Goal: Task Accomplishment & Management: Complete application form

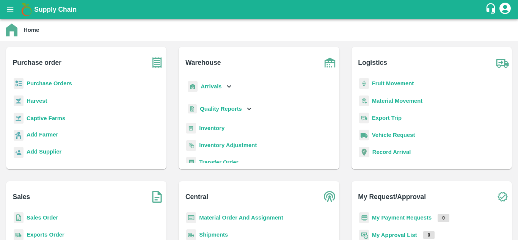
click at [402, 135] on b "Vehicle Request" at bounding box center [393, 135] width 43 height 6
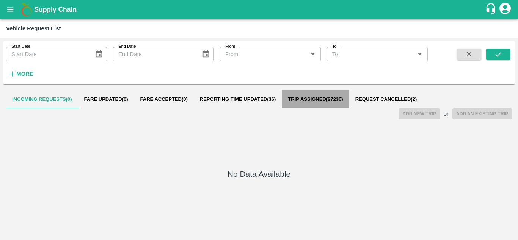
click at [314, 95] on button "Trip Assigned ( 27236 )" at bounding box center [315, 99] width 67 height 18
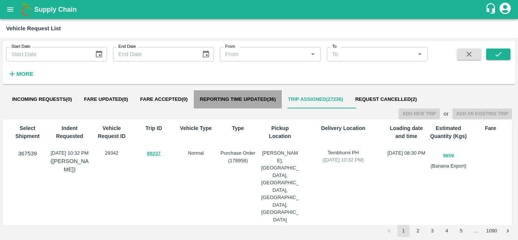
click at [260, 94] on button "Reporting Time Updated ( 36 )" at bounding box center [238, 99] width 88 height 18
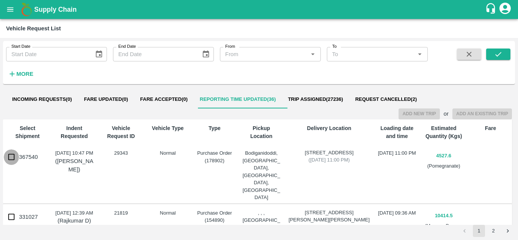
click at [14, 155] on input "367540" at bounding box center [11, 156] width 15 height 15
checkbox input "true"
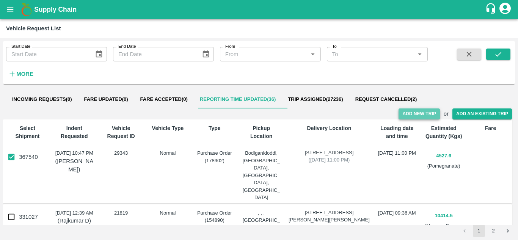
click at [423, 111] on button "Add New Trip" at bounding box center [418, 113] width 41 height 11
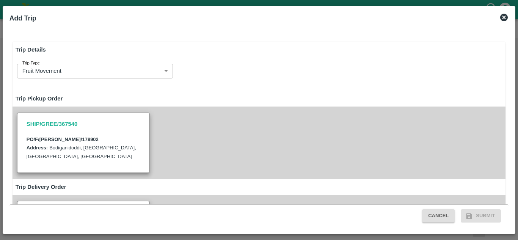
type input "4527.599999999999"
type input "Normal"
click at [509, 82] on div "Trip Details Trip Type Fruit Movement 1 Trip Type Trip Pickup Order SHIP/GREE/3…" at bounding box center [258, 129] width 505 height 204
click at [508, 83] on div "Trip Details Trip Type Fruit Movement 1 Trip Type Trip Pickup Order SHIP/GREE/3…" at bounding box center [258, 122] width 499 height 166
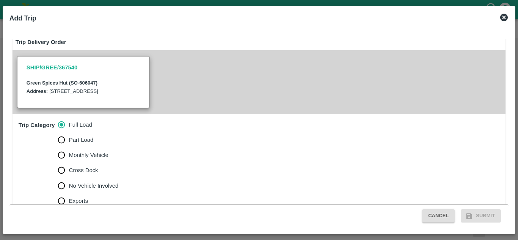
scroll to position [290, 0]
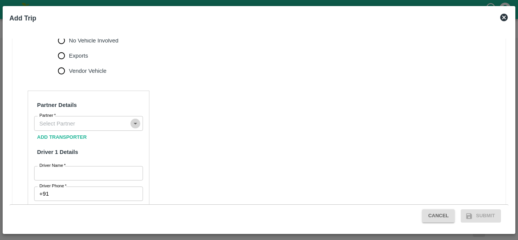
click at [133, 128] on icon "Open" at bounding box center [135, 123] width 8 height 8
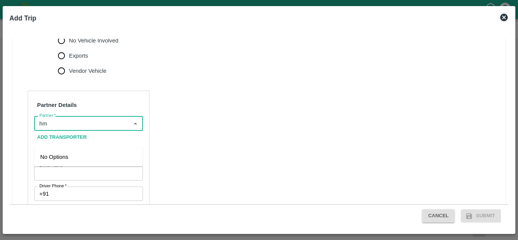
type input "h"
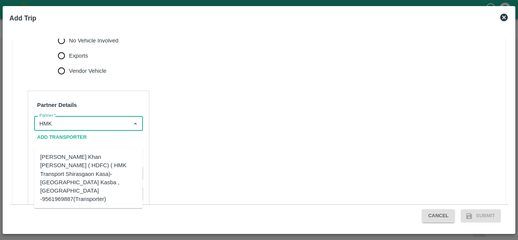
click at [116, 168] on div "[PERSON_NAME] Khan [PERSON_NAME] ( HDFC) ( HMK Transport Shirasgaon Kasa)-[GEOG…" at bounding box center [88, 178] width 96 height 51
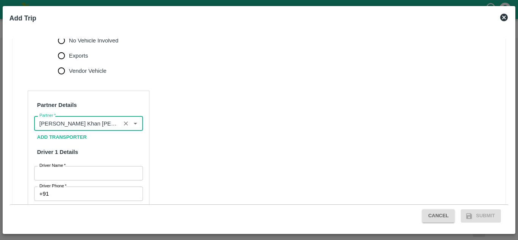
type input "[PERSON_NAME] Khan [PERSON_NAME] ( HDFC) ( HMK Transport Shirasgaon Kasa)-[GEOG…"
click at [114, 180] on input "Driver Name   *" at bounding box center [88, 173] width 109 height 14
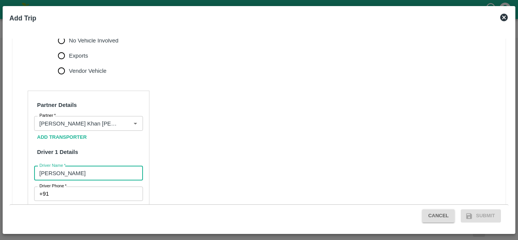
type input "[PERSON_NAME]"
click at [507, 147] on div "Trip Details Trip Type Fruit Movement 1 Trip Type Trip Pickup Order SHIP/GREE/3…" at bounding box center [258, 122] width 499 height 166
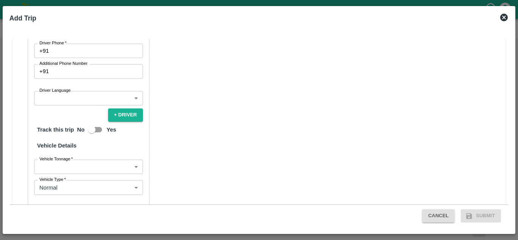
scroll to position [435, 0]
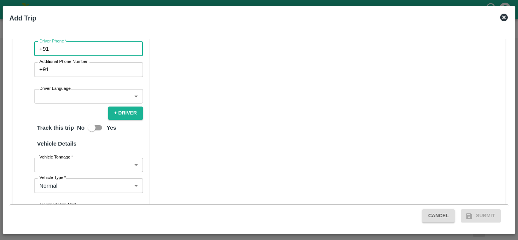
click at [124, 56] on input "Driver Phone   *" at bounding box center [97, 49] width 91 height 14
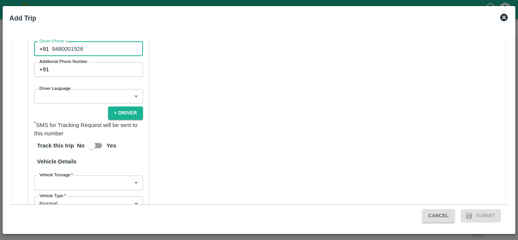
type input "9480001926"
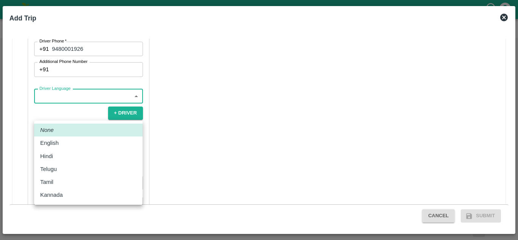
click at [118, 114] on body "Supply Chain Vehicle Request List Start Date Start Date End Date End Date From …" at bounding box center [259, 120] width 518 height 240
click at [47, 155] on p "Hindi" at bounding box center [46, 156] width 13 height 8
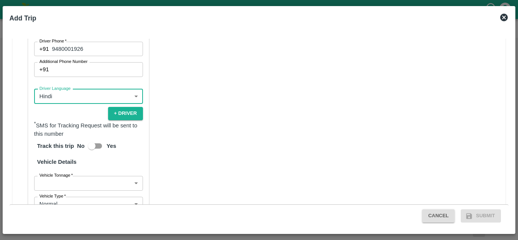
type input "hi"
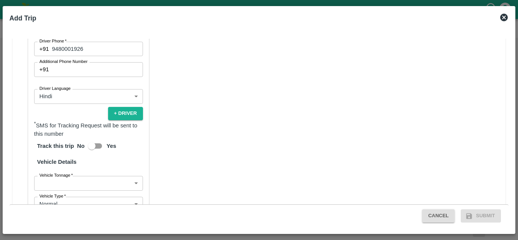
click at [506, 177] on div "Trip Details Trip Type Fruit Movement 1 Trip Type Trip Pickup Order SHIP/GREE/3…" at bounding box center [258, 122] width 499 height 166
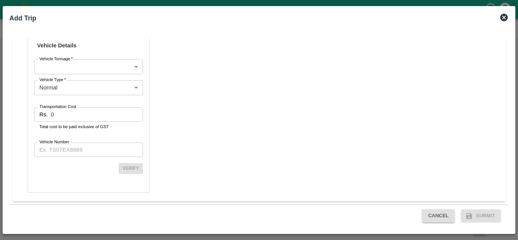
scroll to position [568, 0]
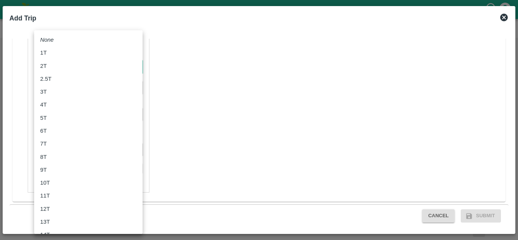
click at [124, 63] on body "Supply Chain Vehicle Request List Start Date Start Date End Date End Date From …" at bounding box center [259, 120] width 518 height 240
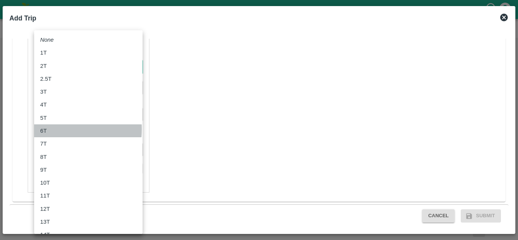
click at [45, 129] on p "6T" at bounding box center [43, 131] width 6 height 8
type input "6000"
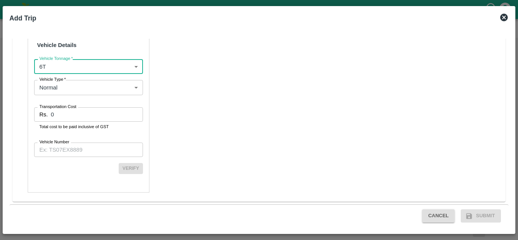
click at [78, 116] on input "0" at bounding box center [97, 114] width 92 height 14
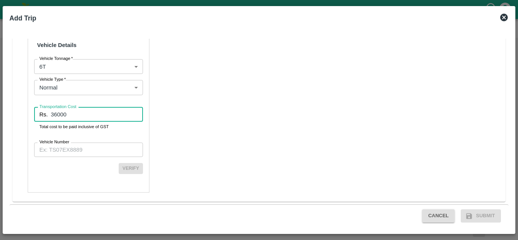
type input "36000"
click at [82, 149] on input "Vehicle Number" at bounding box center [88, 150] width 109 height 14
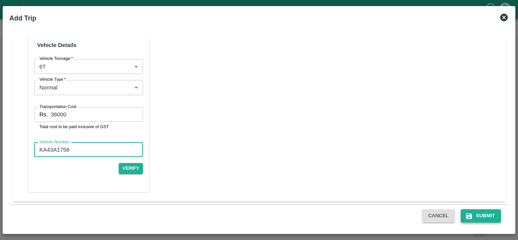
type input "KA43A1758"
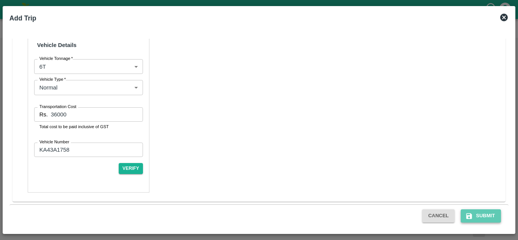
click at [477, 215] on button "Submit" at bounding box center [481, 215] width 40 height 13
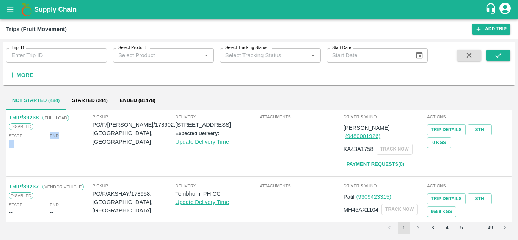
drag, startPoint x: 80, startPoint y: 151, endPoint x: 34, endPoint y: 152, distance: 45.9
click at [34, 152] on div "TRIP/89238 Full Load Disabled Start -- End --" at bounding box center [50, 142] width 84 height 63
